Goal: Task Accomplishment & Management: Use online tool/utility

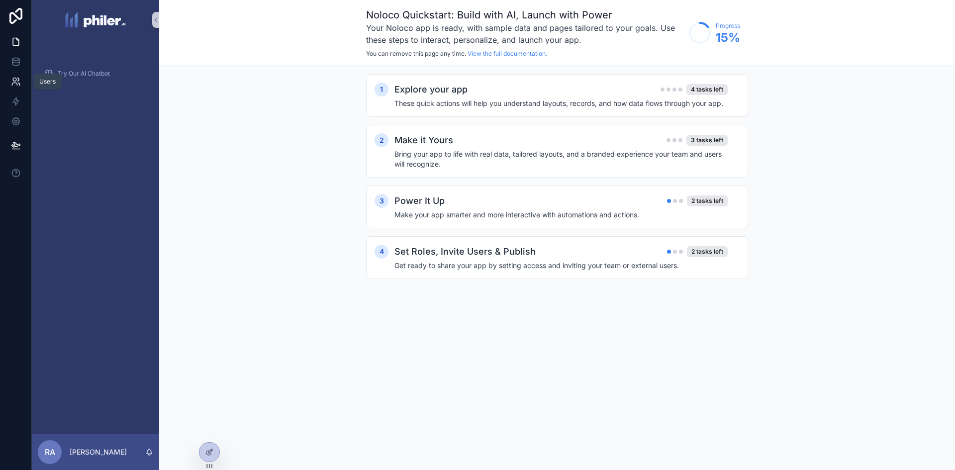
click at [18, 84] on icon at bounding box center [16, 82] width 10 height 10
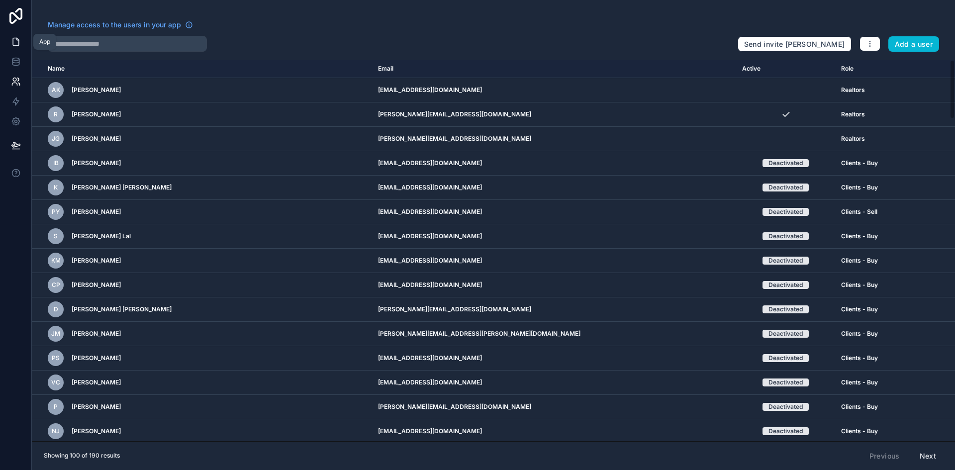
click at [18, 38] on icon at bounding box center [16, 42] width 10 height 10
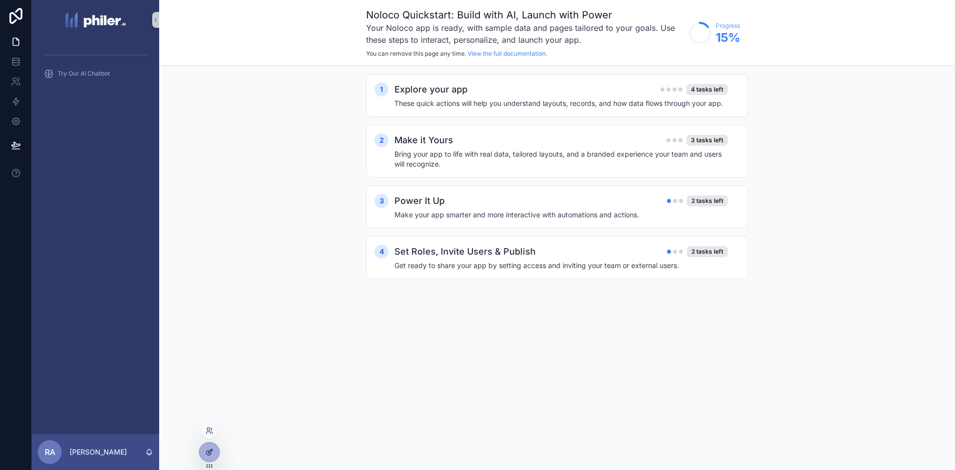
click at [209, 453] on icon at bounding box center [209, 452] width 8 height 8
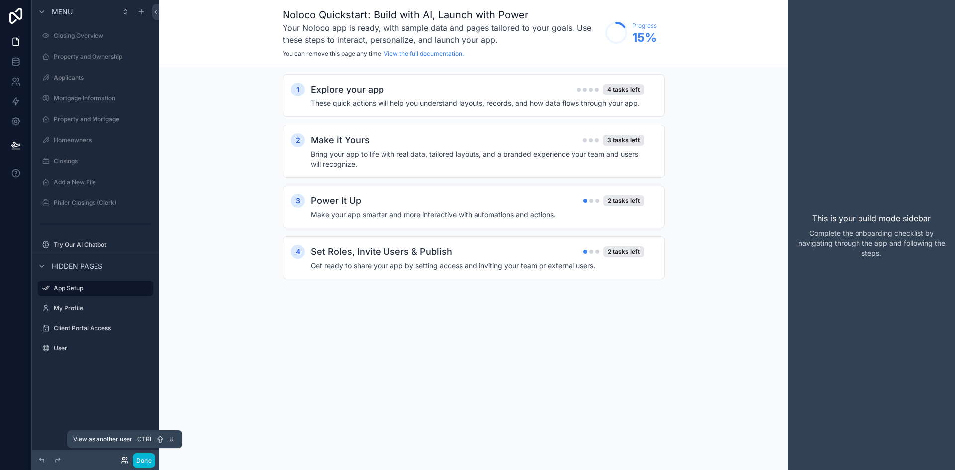
click at [125, 457] on icon at bounding box center [125, 460] width 8 height 8
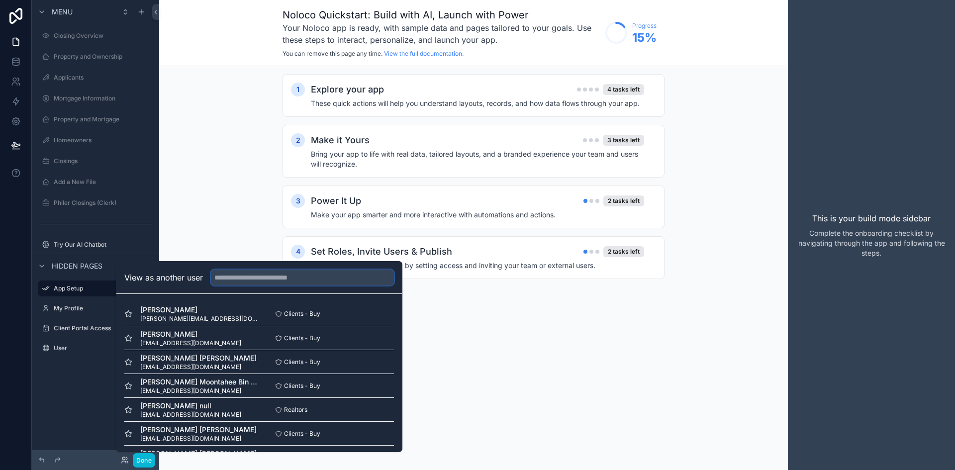
click at [281, 277] on input "text" at bounding box center [302, 278] width 183 height 16
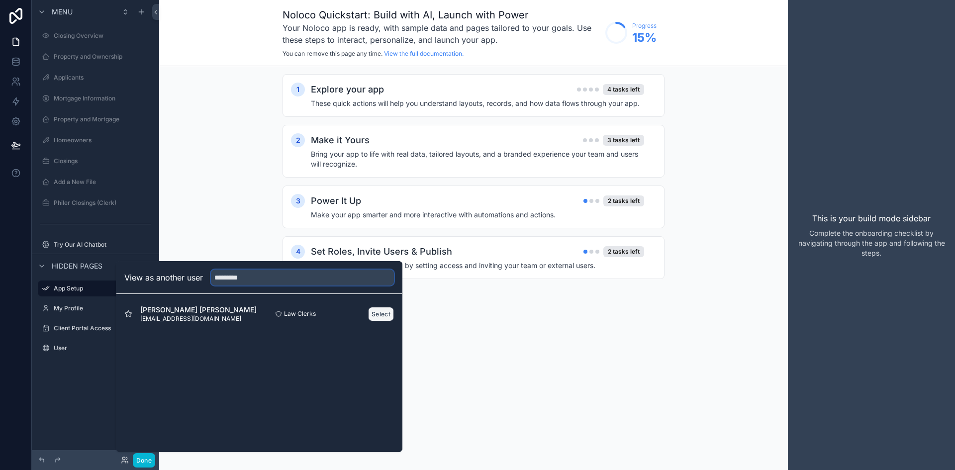
type input "*********"
click at [385, 312] on button "Select" at bounding box center [381, 314] width 26 height 14
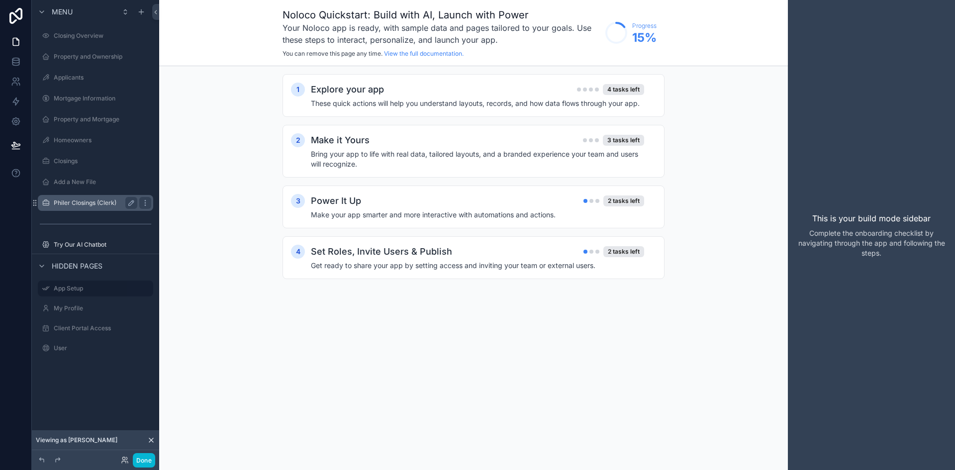
drag, startPoint x: 94, startPoint y: 204, endPoint x: 107, endPoint y: 204, distance: 12.4
click at [94, 204] on label "Philer Closings (Clerk)" at bounding box center [94, 203] width 80 height 8
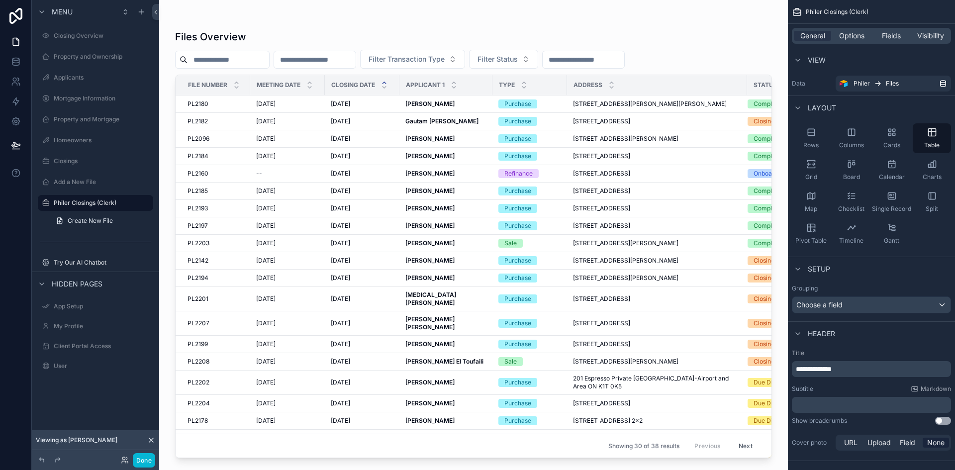
click at [392, 395] on div "scrollable content" at bounding box center [473, 229] width 629 height 458
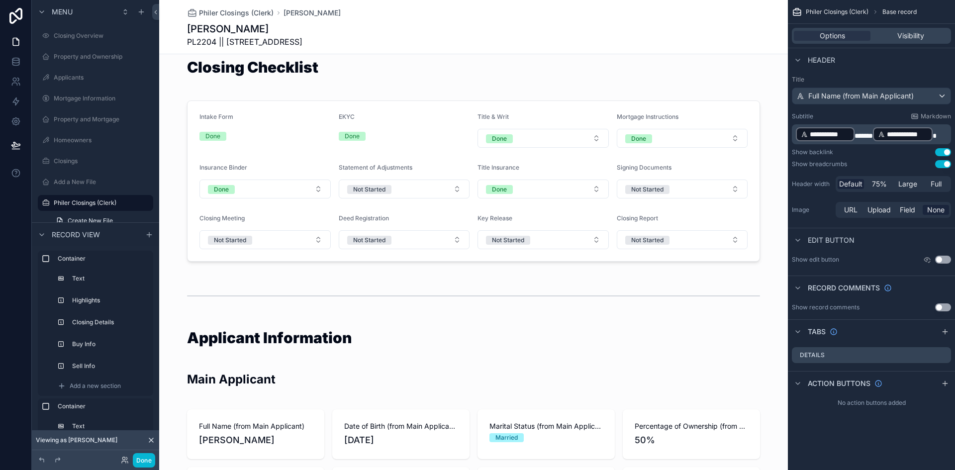
scroll to position [464, 0]
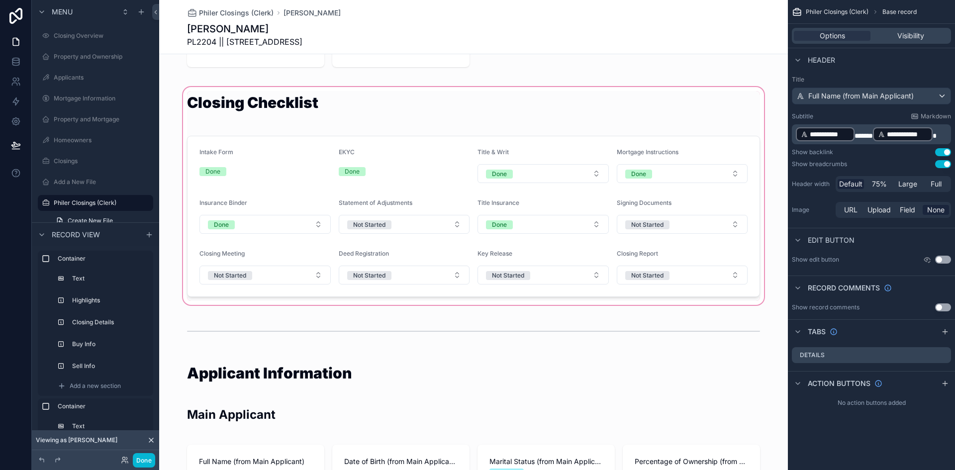
click at [628, 206] on div "scrollable content" at bounding box center [473, 196] width 629 height 222
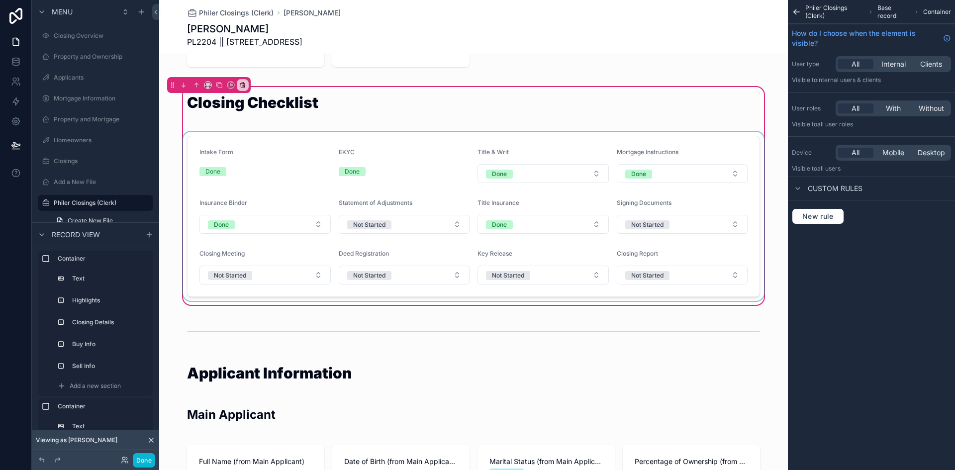
click at [698, 193] on div "scrollable content" at bounding box center [473, 216] width 585 height 169
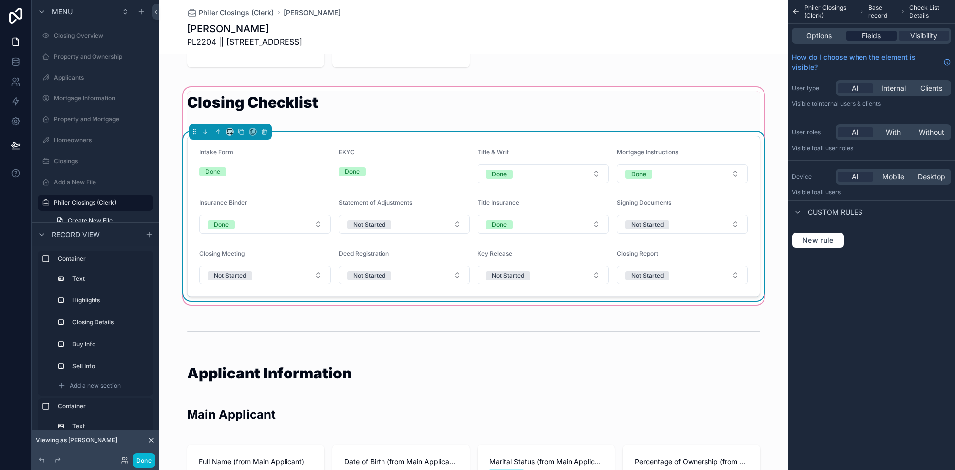
click at [871, 38] on span "Fields" at bounding box center [871, 36] width 19 height 10
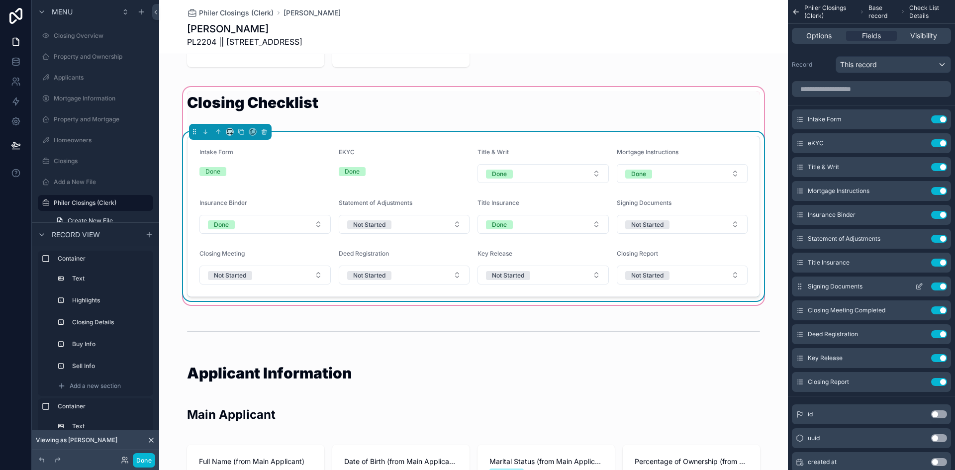
click at [920, 283] on icon "scrollable content" at bounding box center [919, 286] width 8 height 8
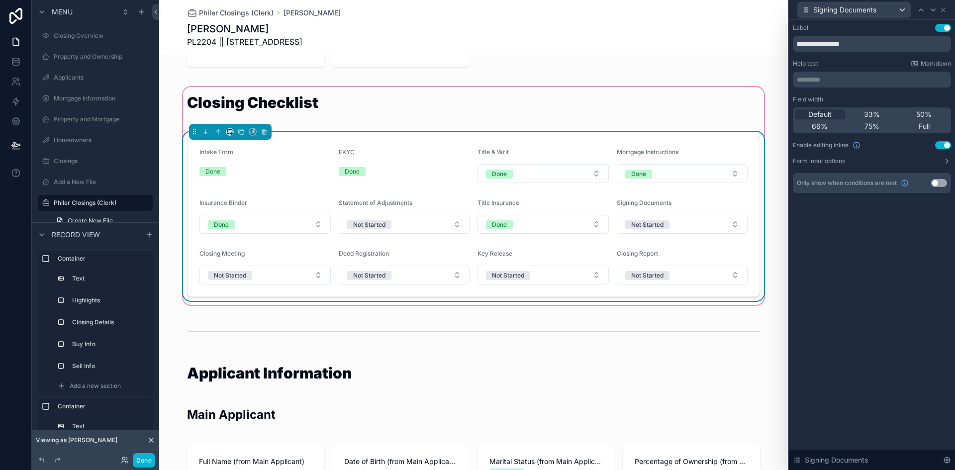
click at [940, 143] on button "Use setting" at bounding box center [943, 145] width 16 height 8
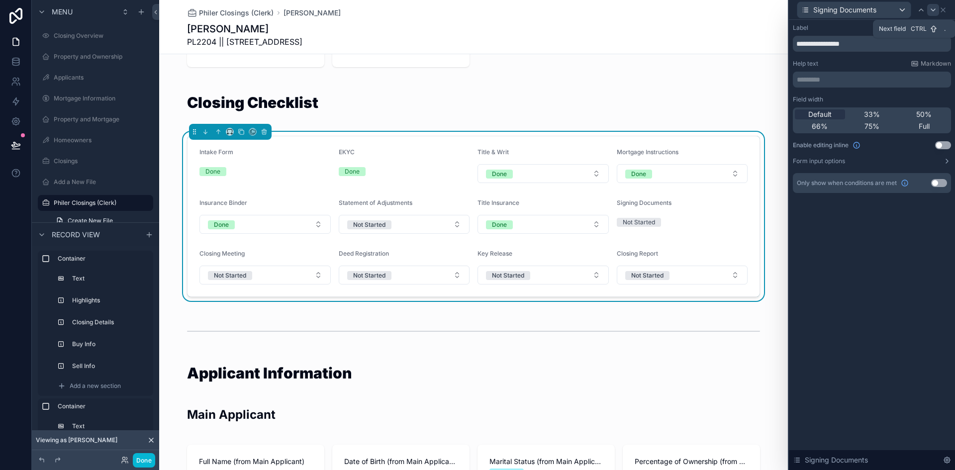
click at [931, 8] on icon at bounding box center [933, 10] width 8 height 8
click at [948, 144] on button "Use setting" at bounding box center [943, 145] width 16 height 8
click at [937, 9] on icon at bounding box center [938, 10] width 4 height 2
click at [950, 143] on button "Use setting" at bounding box center [943, 145] width 16 height 8
click at [934, 11] on icon at bounding box center [933, 10] width 8 height 8
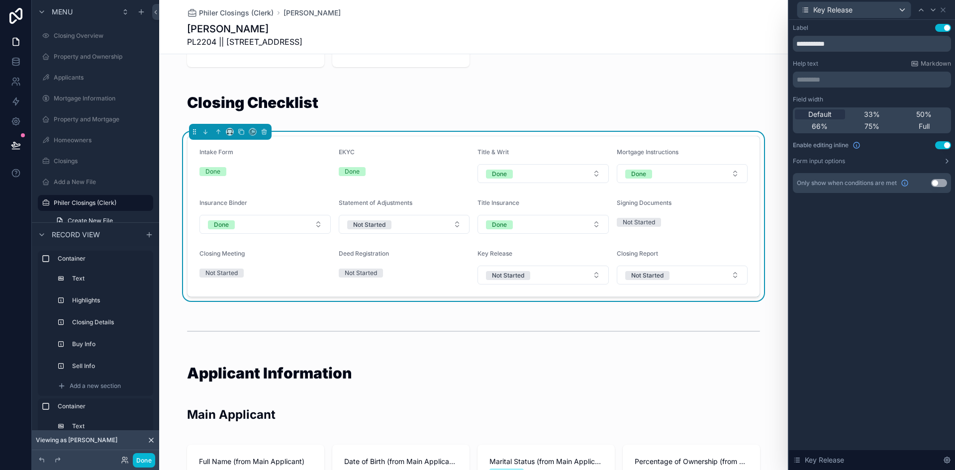
click at [943, 144] on button "Use setting" at bounding box center [943, 145] width 16 height 8
click at [935, 9] on icon at bounding box center [933, 10] width 8 height 8
click at [941, 141] on button "Use setting" at bounding box center [943, 145] width 16 height 8
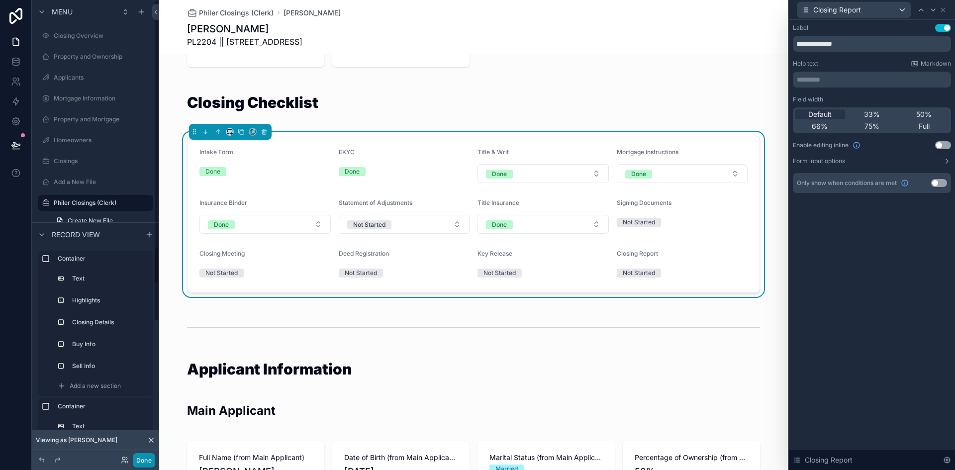
click at [149, 460] on button "Done" at bounding box center [144, 460] width 22 height 14
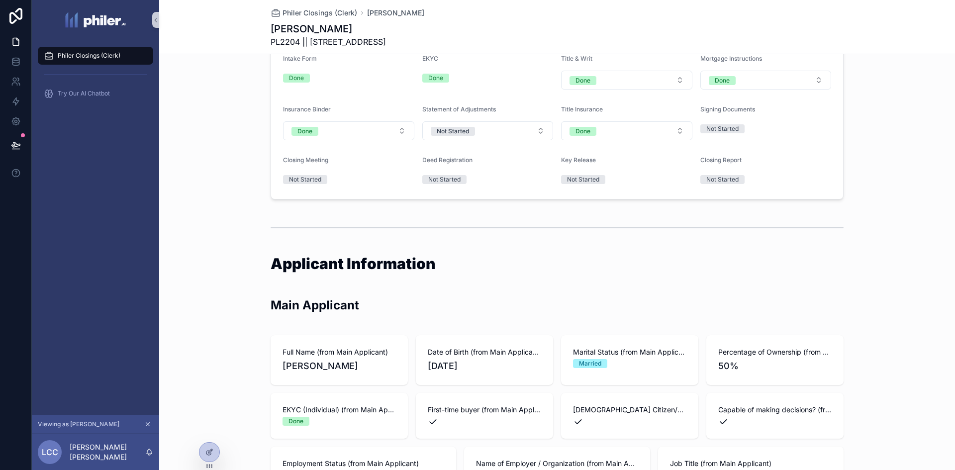
scroll to position [232, 0]
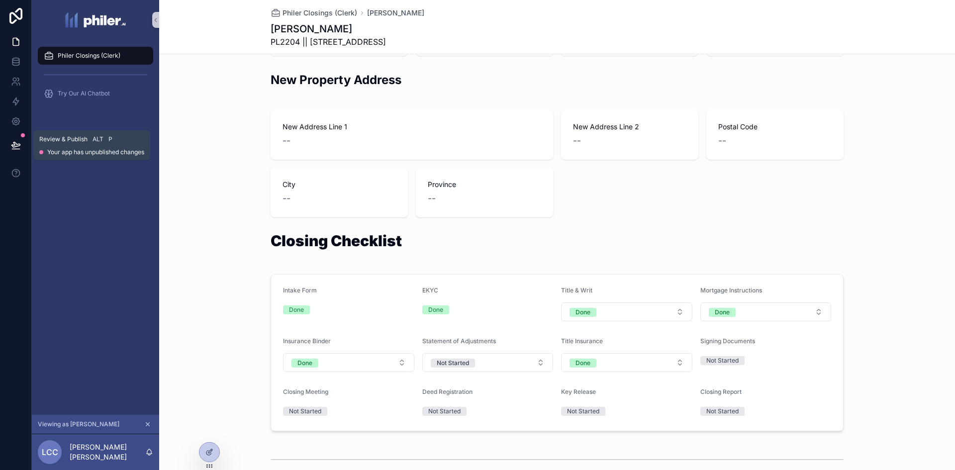
click at [14, 143] on icon at bounding box center [15, 144] width 8 height 5
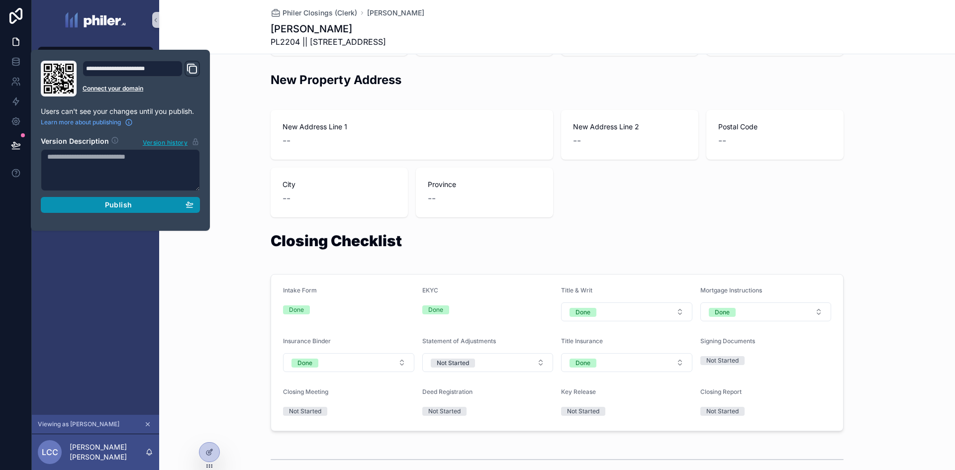
click at [118, 210] on button "Publish" at bounding box center [120, 205] width 159 height 16
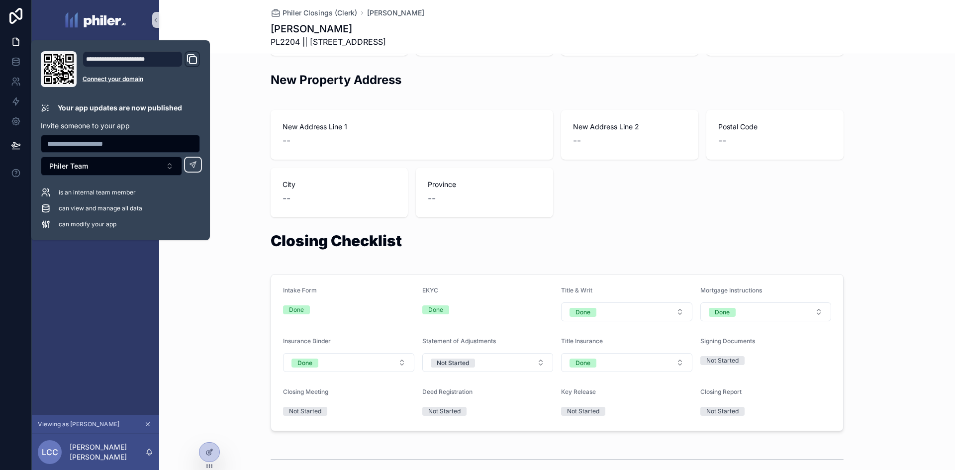
click at [194, 290] on div "Closing Checklist Intake Form Done EKYC Done Title & Writ Done Mortgage Instruc…" at bounding box center [557, 332] width 796 height 206
